Goal: Obtain resource: Download file/media

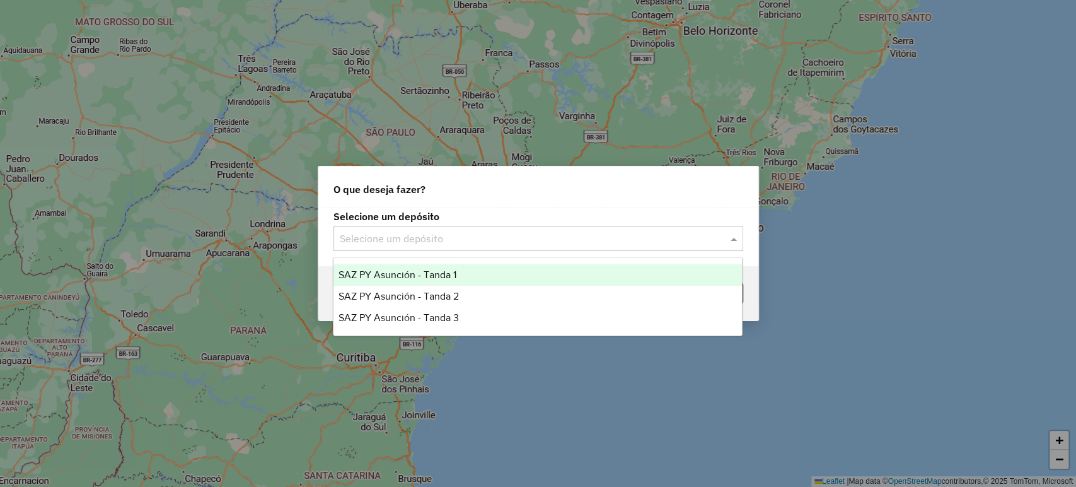
drag, startPoint x: 454, startPoint y: 76, endPoint x: 323, endPoint y: 21, distance: 142.3
click at [447, 69] on div "O que deseja fazer? Selecione um depósito Selecione um depósito Voltar" at bounding box center [538, 243] width 1076 height 487
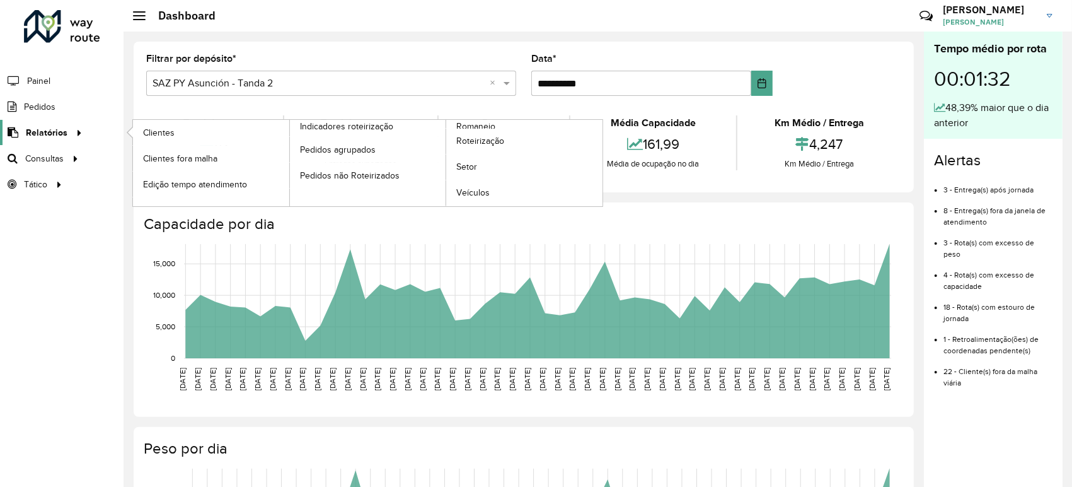
click at [72, 135] on icon at bounding box center [77, 131] width 11 height 19
click at [476, 137] on span "Roteirização" at bounding box center [481, 140] width 51 height 13
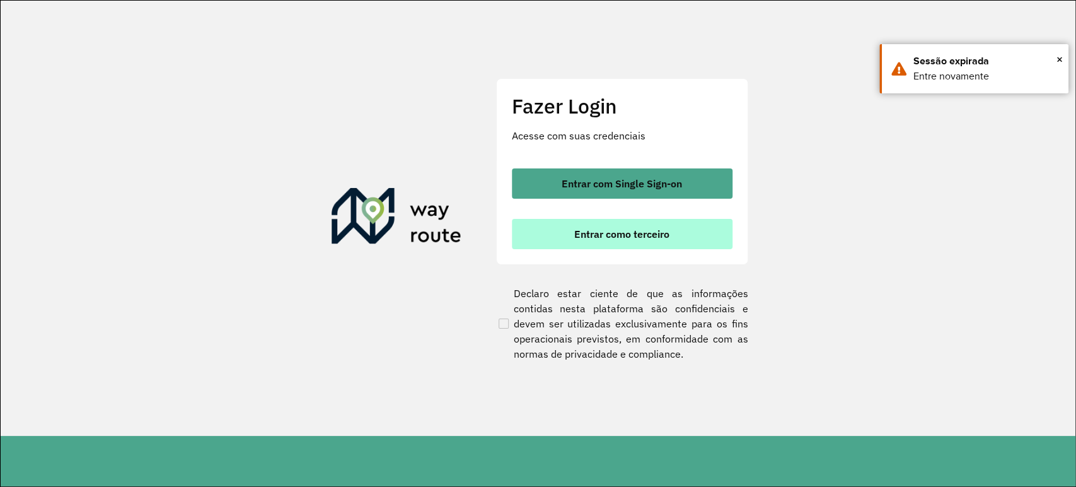
click at [630, 224] on button "Entrar como terceiro" at bounding box center [622, 234] width 221 height 30
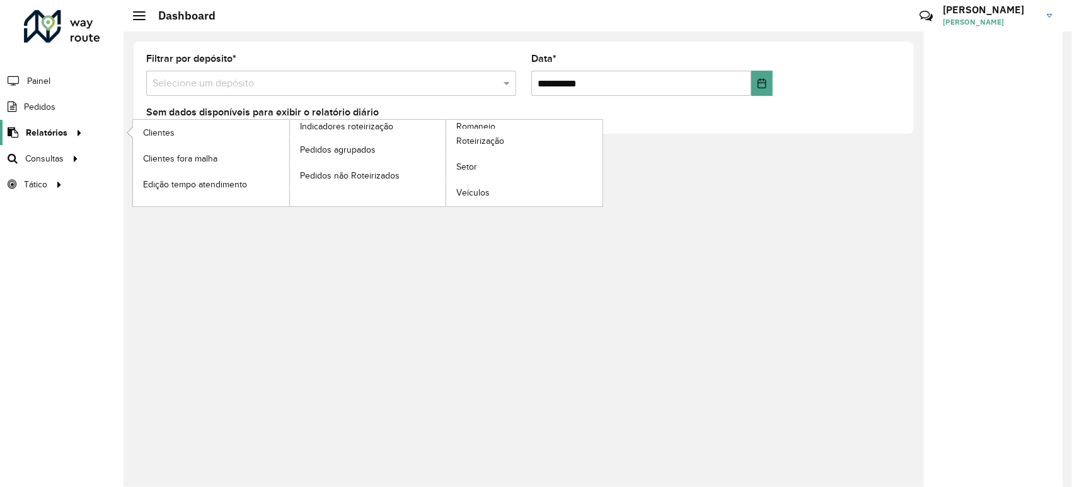
click at [63, 140] on link "Relatórios" at bounding box center [43, 132] width 86 height 25
click at [465, 148] on link "Roteirização" at bounding box center [524, 141] width 156 height 25
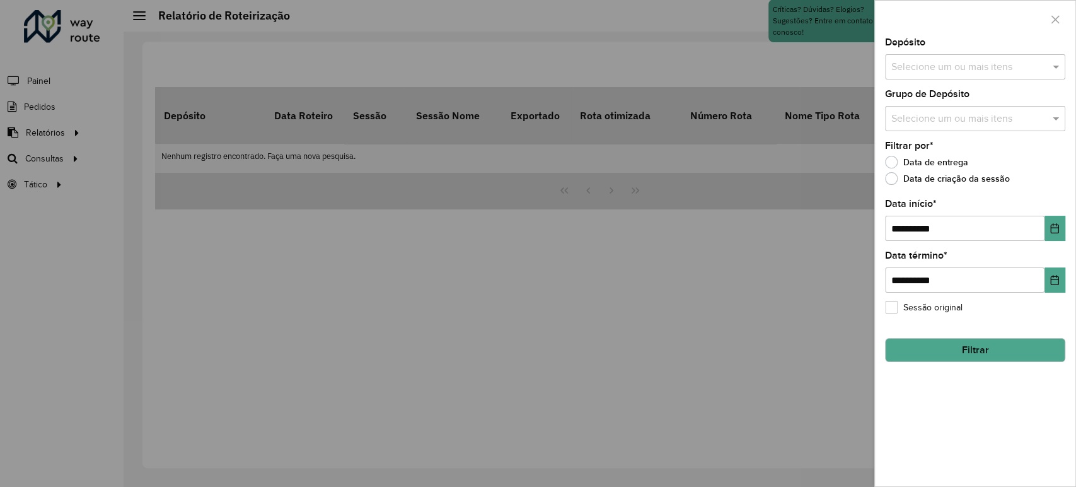
click at [928, 74] on input "text" at bounding box center [968, 67] width 161 height 15
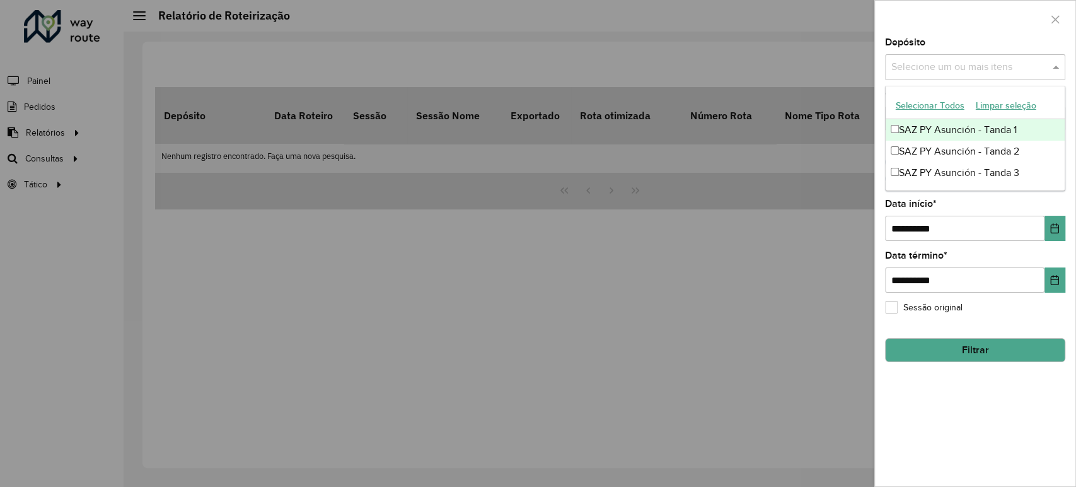
click at [924, 134] on div "SAZ PY Asunción - Tanda 1" at bounding box center [974, 129] width 179 height 21
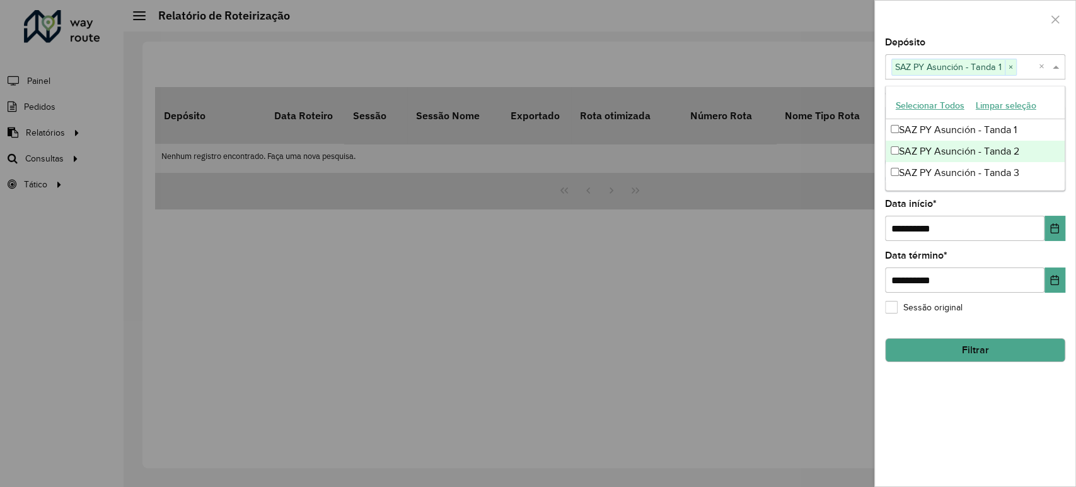
click at [925, 153] on div "SAZ PY Asunción - Tanda 2" at bounding box center [974, 151] width 179 height 21
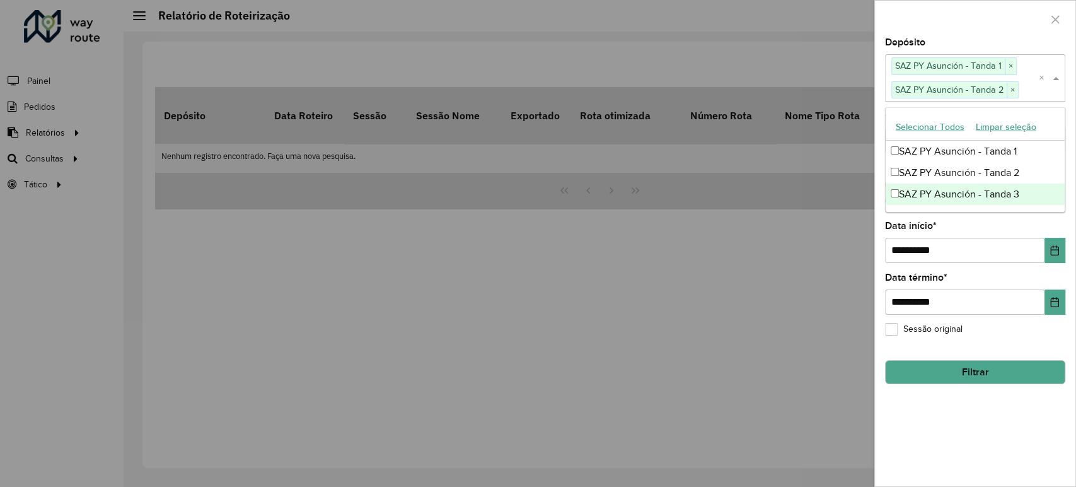
click at [929, 191] on div "SAZ PY Asunción - Tanda 3" at bounding box center [974, 193] width 179 height 21
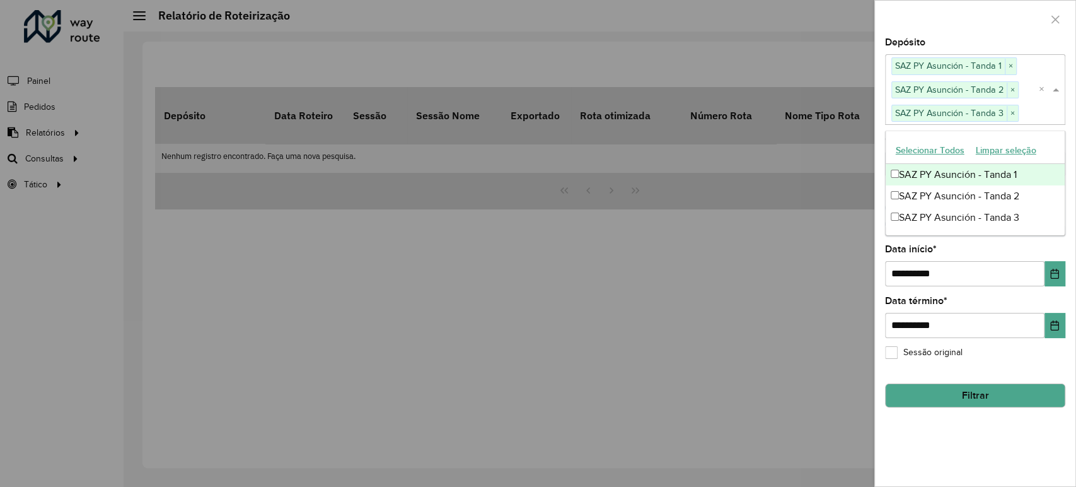
click at [948, 28] on div at bounding box center [975, 19] width 200 height 37
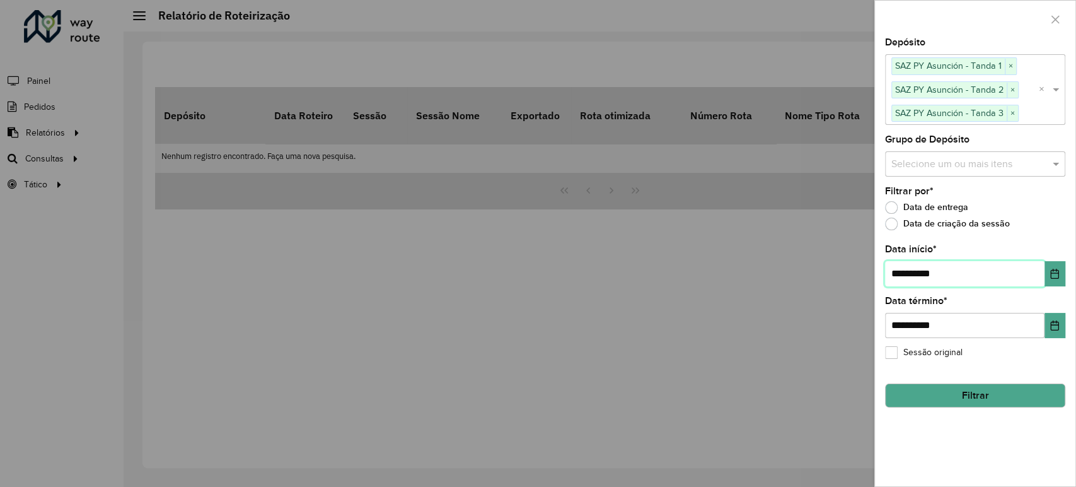
click at [902, 266] on input "**********" at bounding box center [964, 273] width 159 height 25
type input "**********"
click at [965, 405] on button "Filtrar" at bounding box center [975, 395] width 180 height 24
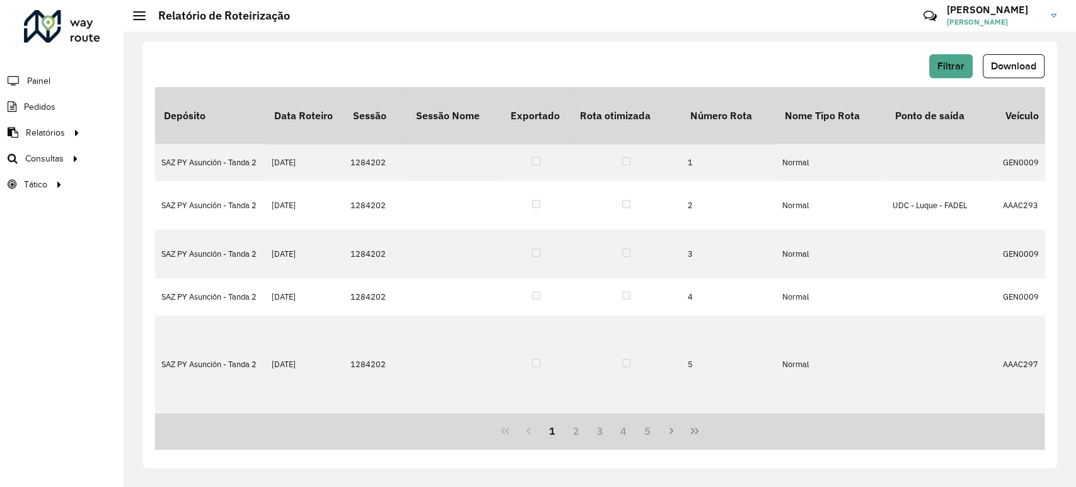
drag, startPoint x: 1002, startPoint y: 60, endPoint x: 998, endPoint y: 69, distance: 9.9
click at [1002, 60] on span "Download" at bounding box center [1013, 65] width 45 height 11
click at [960, 66] on span "Filtrar" at bounding box center [950, 65] width 27 height 11
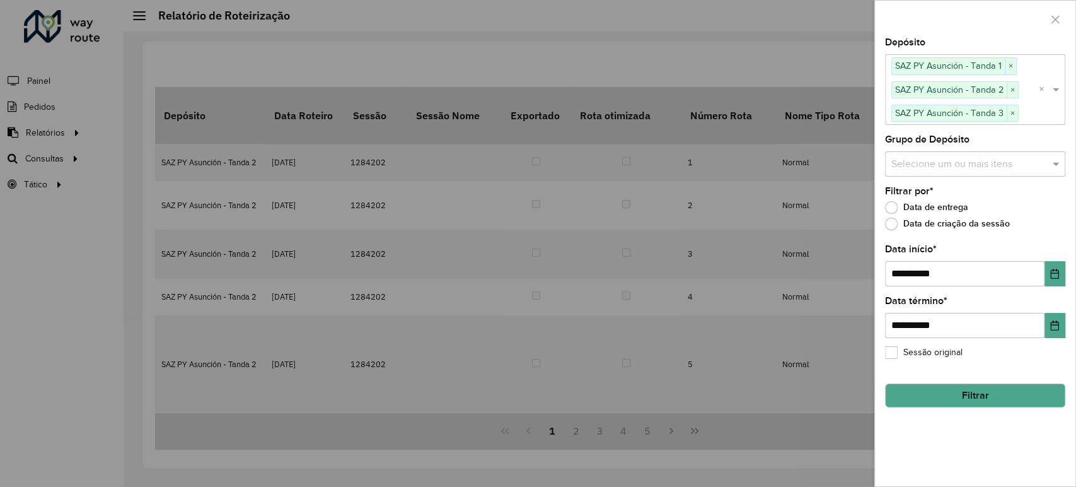
click at [965, 391] on button "Filtrar" at bounding box center [975, 395] width 180 height 24
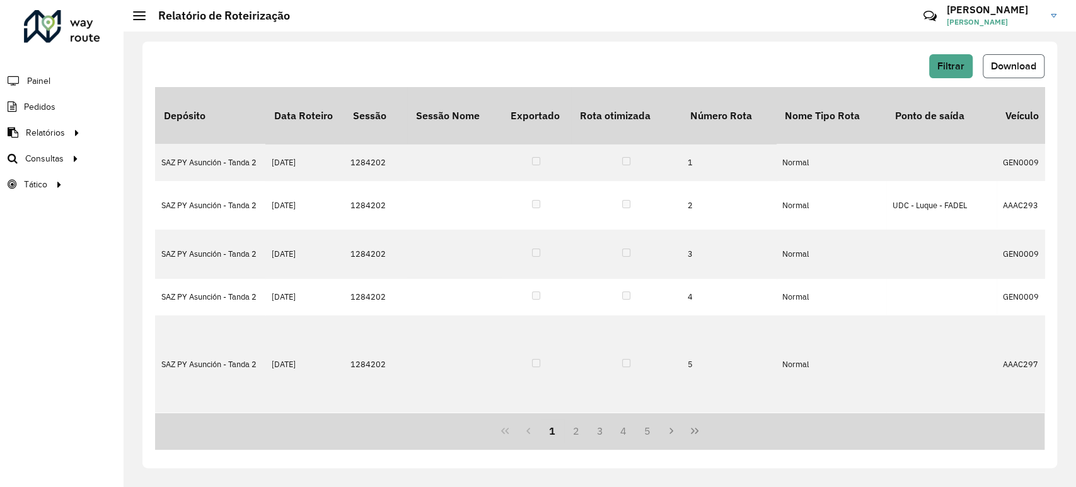
click at [1001, 69] on span "Download" at bounding box center [1013, 65] width 45 height 11
